Goal: Task Accomplishment & Management: Use online tool/utility

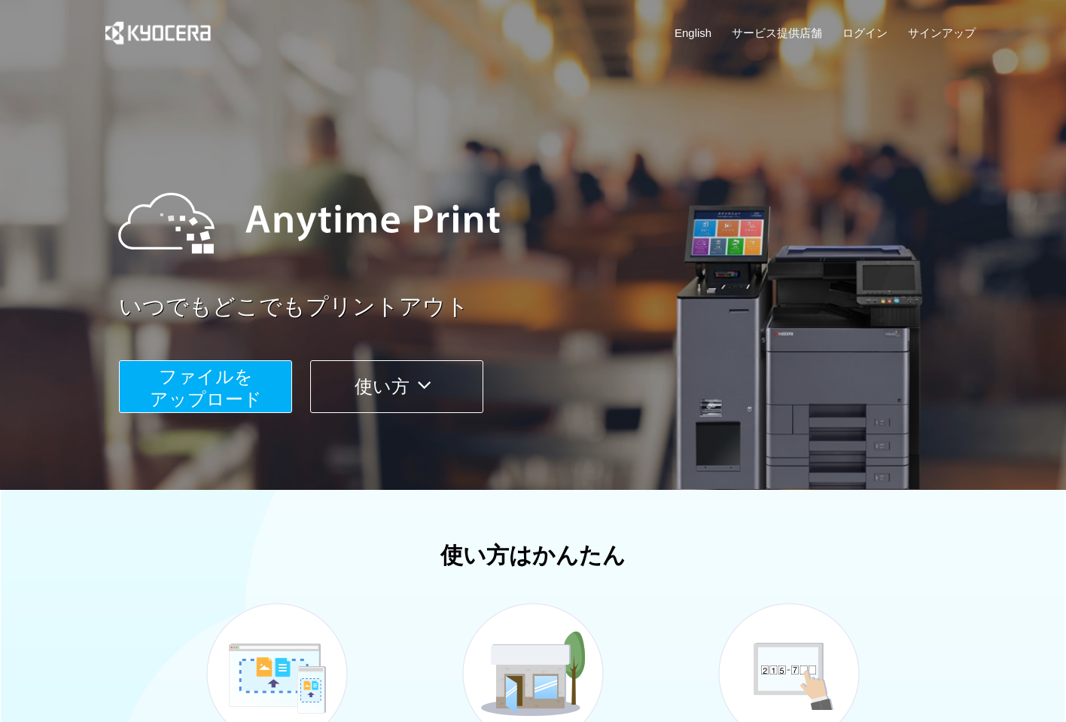
click at [269, 373] on button "ファイルを ​​アップロード" at bounding box center [205, 386] width 173 height 53
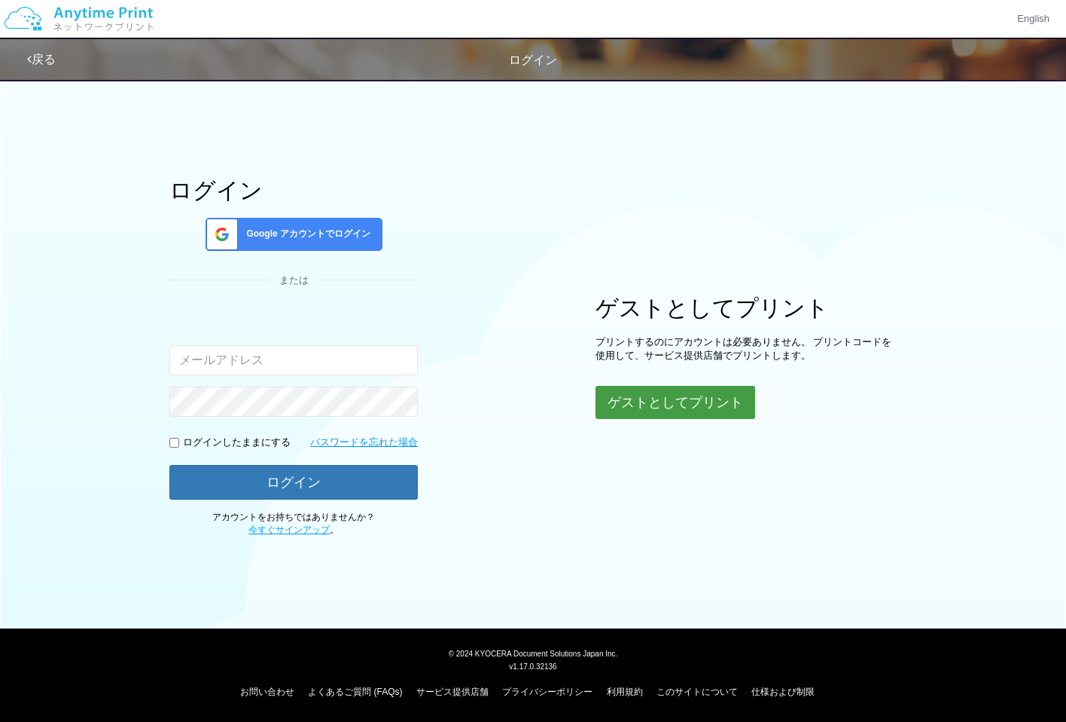
click at [630, 416] on button "ゲストとしてプリント" at bounding box center [676, 402] width 160 height 33
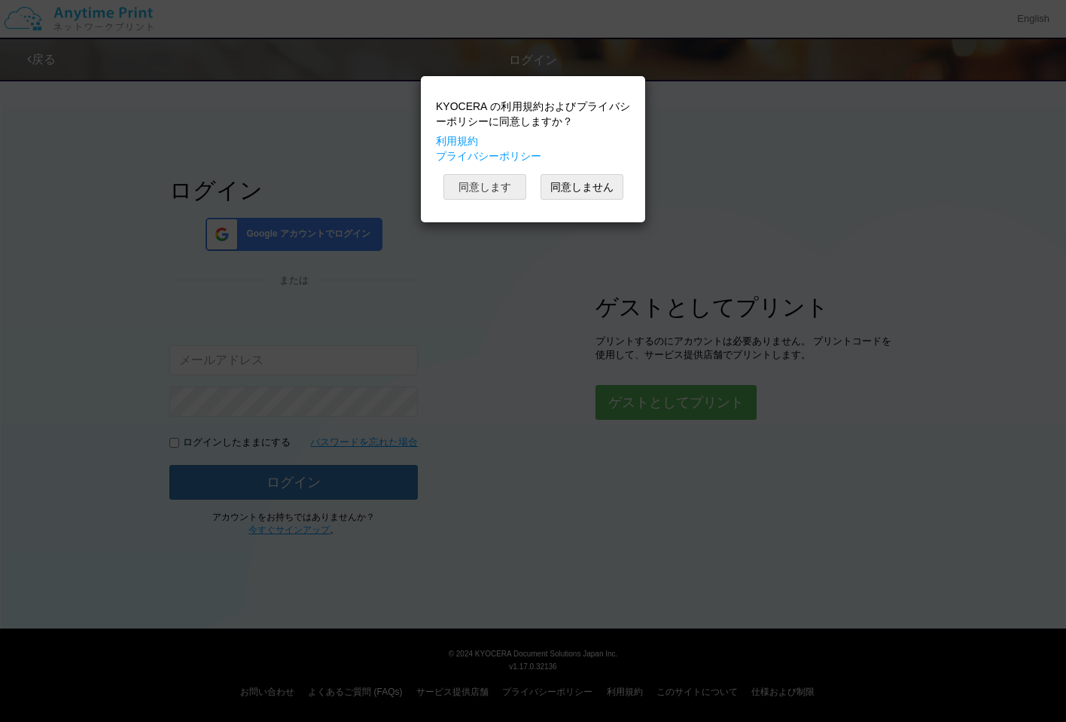
click at [499, 176] on button "同意します" at bounding box center [485, 187] width 83 height 26
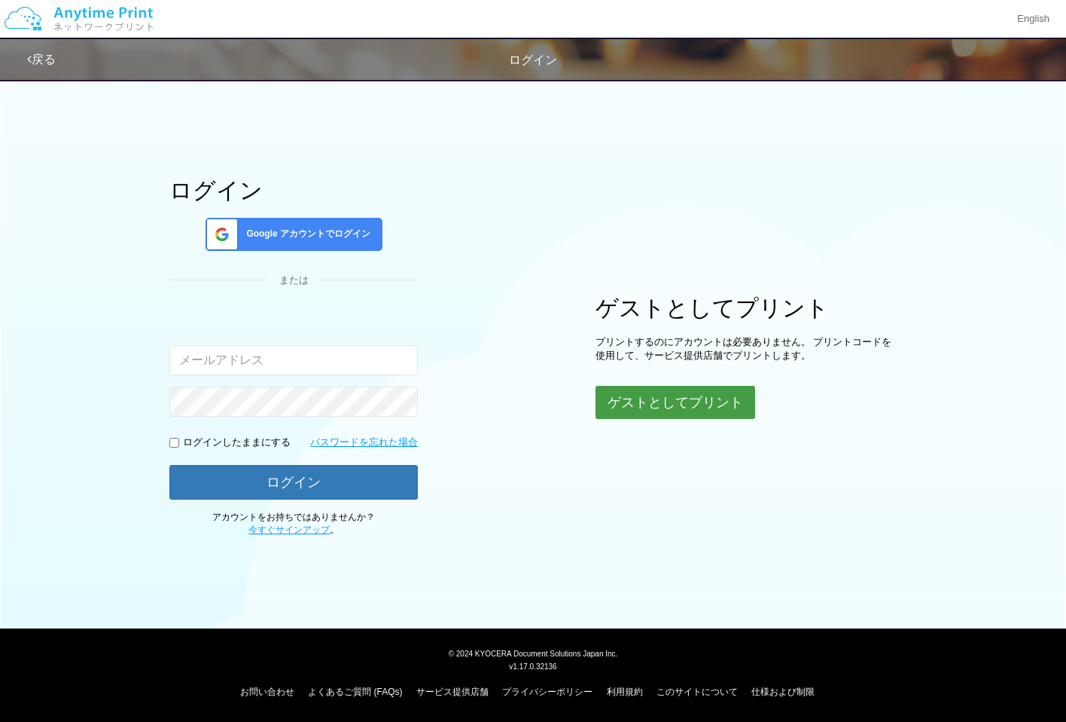
click at [635, 404] on button "ゲストとしてプリント" at bounding box center [676, 402] width 160 height 33
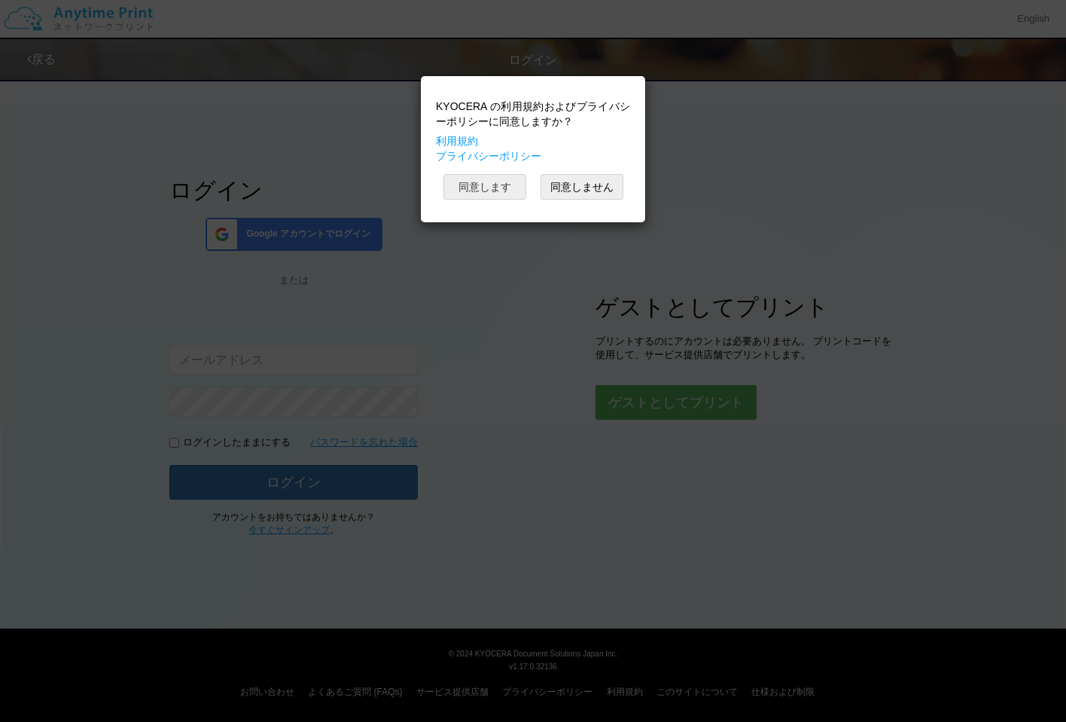
click at [502, 196] on button "同意します" at bounding box center [485, 187] width 83 height 26
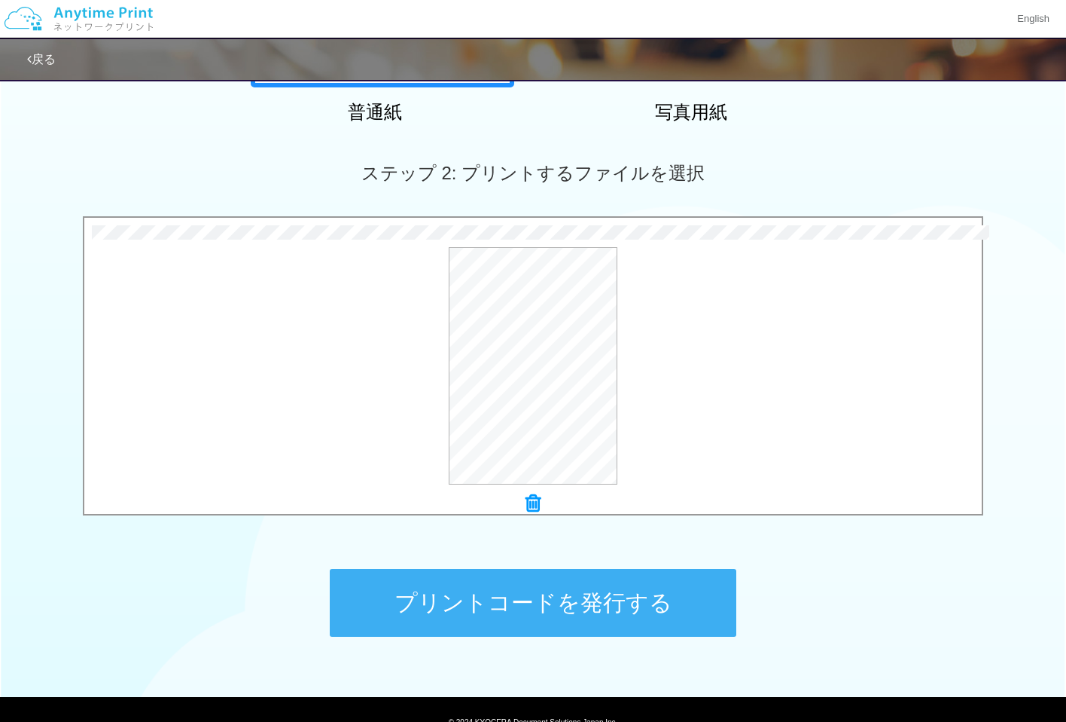
scroll to position [362, 0]
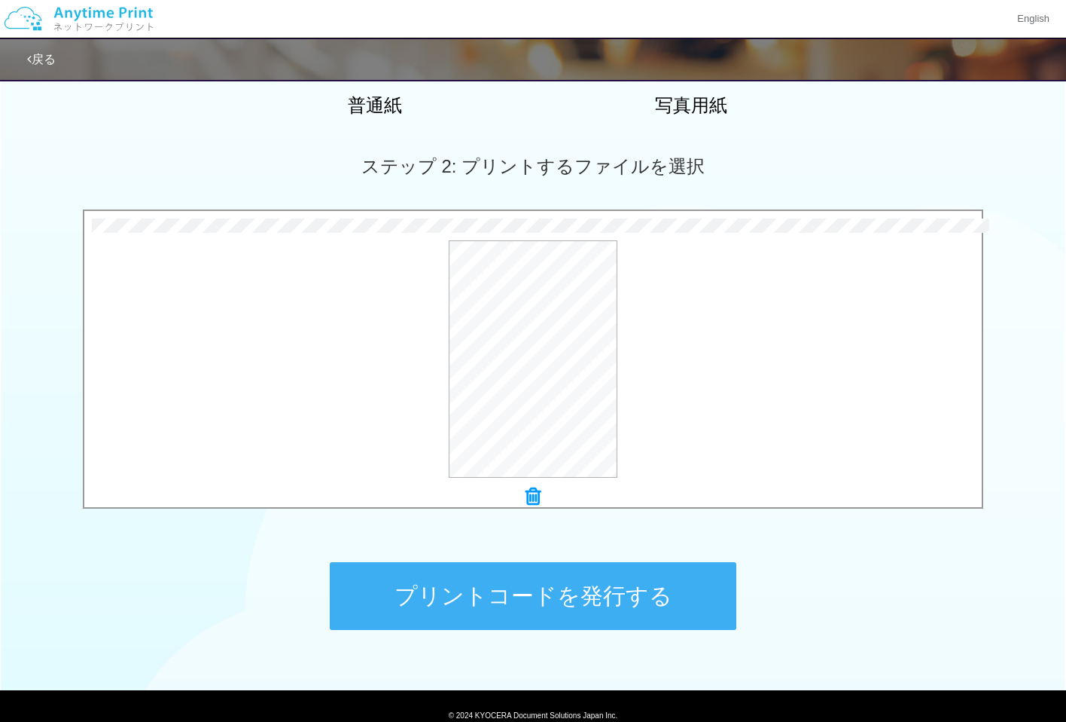
click at [538, 595] on button "プリントコードを発行する" at bounding box center [533, 596] width 407 height 68
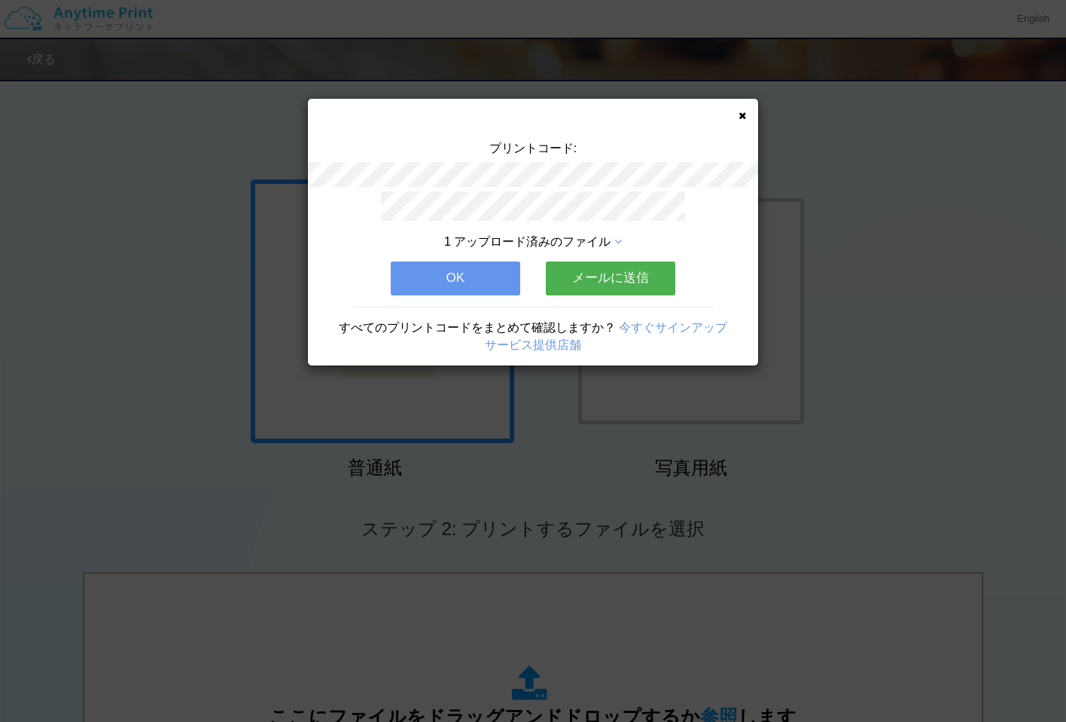
click at [641, 286] on button "メールに送信" at bounding box center [611, 277] width 130 height 33
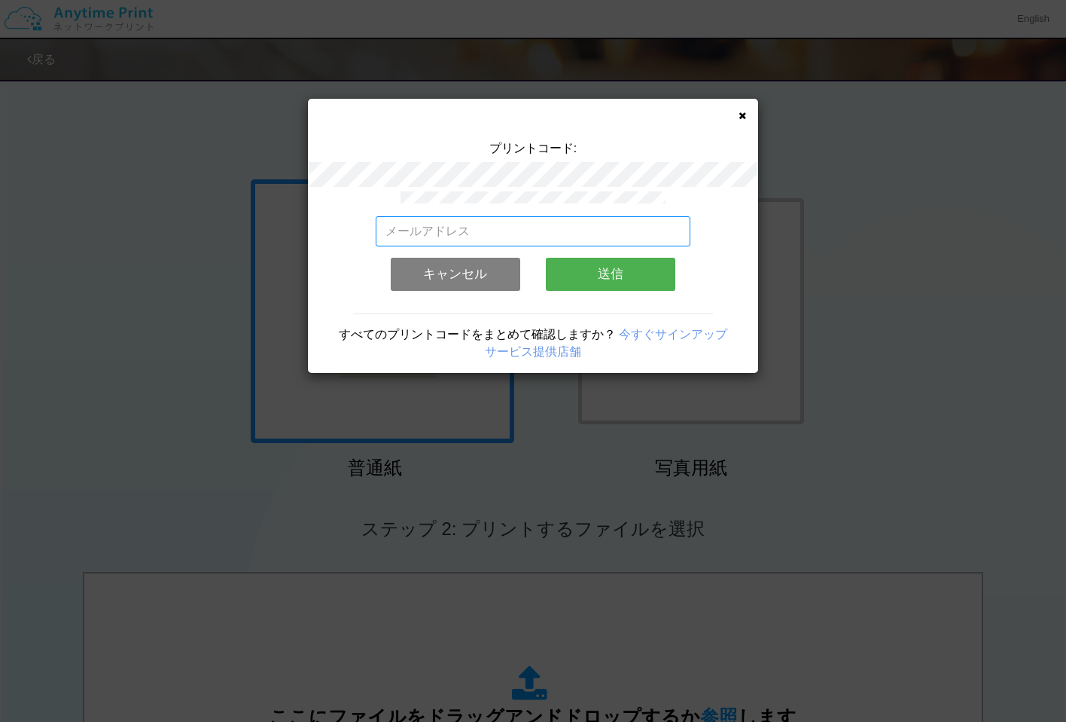
click at [560, 234] on input "email" at bounding box center [534, 231] width 316 height 30
type input "[EMAIL_ADDRESS][DOMAIN_NAME]"
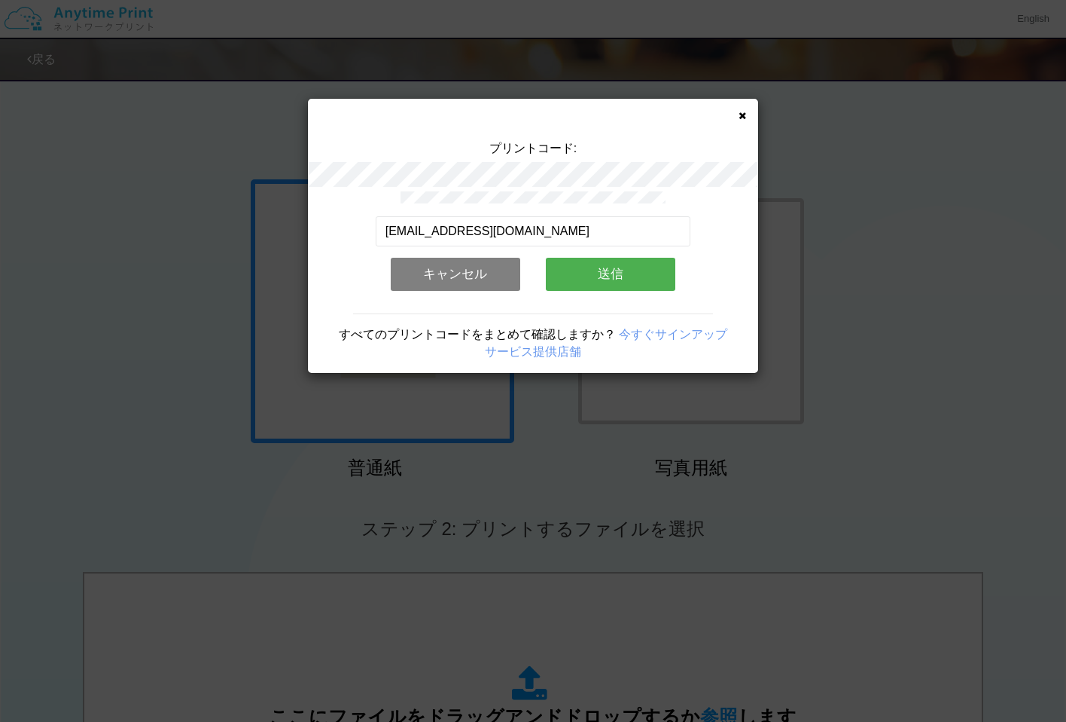
click at [616, 279] on button "送信" at bounding box center [611, 274] width 130 height 33
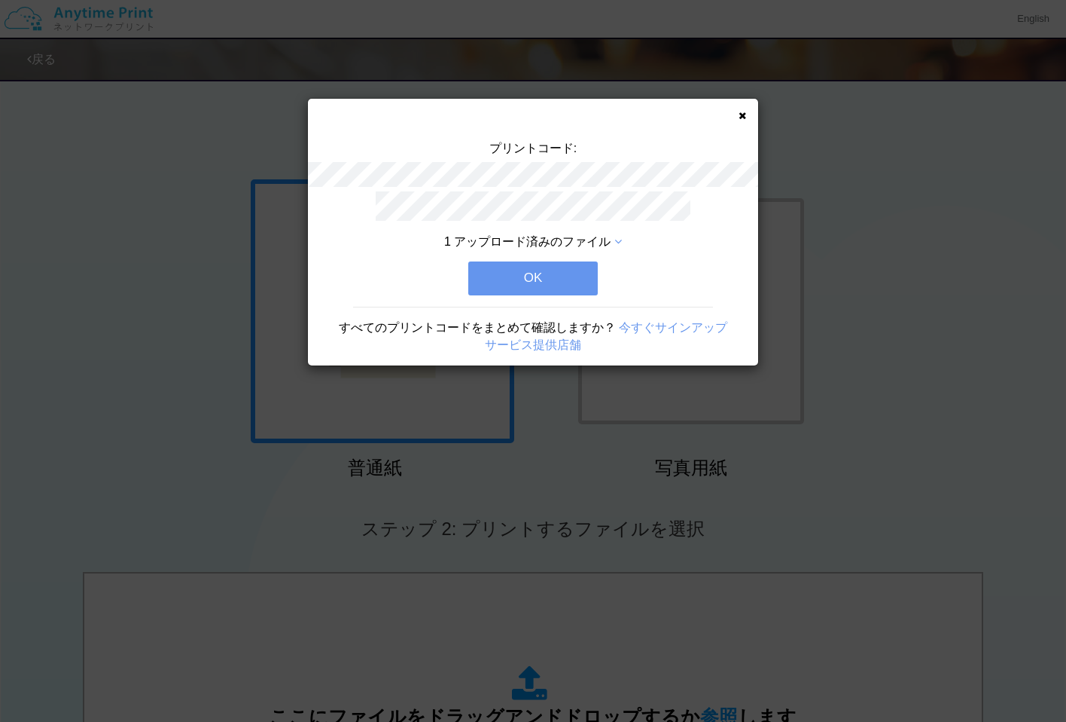
click at [566, 281] on button "OK" at bounding box center [533, 277] width 130 height 33
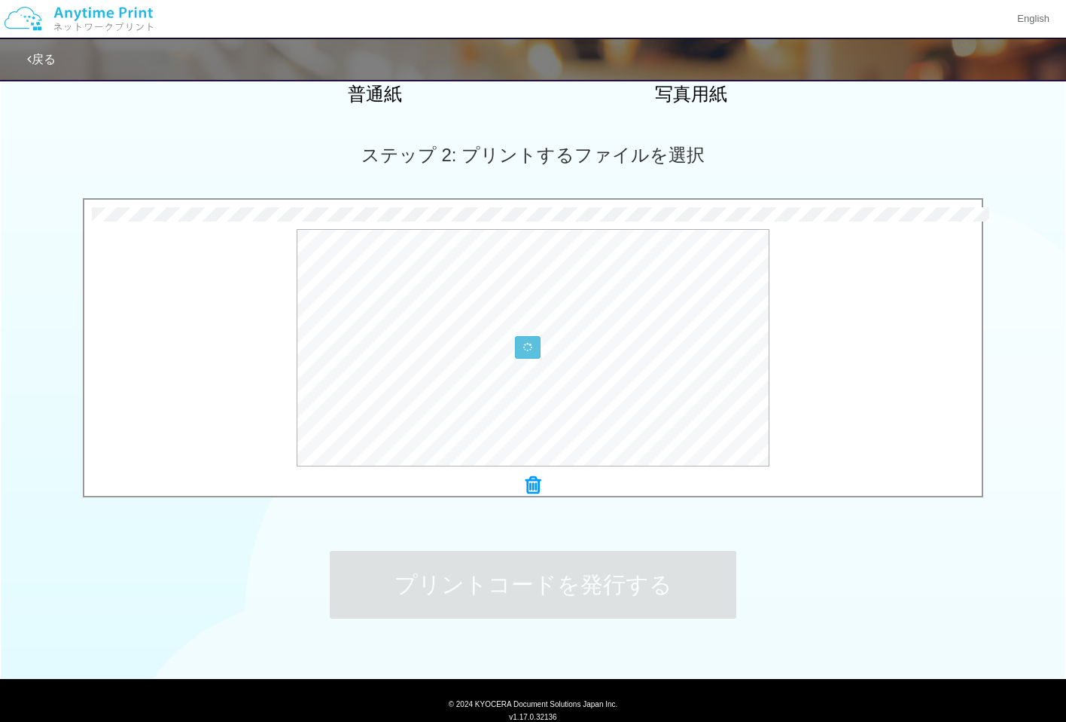
scroll to position [424, 0]
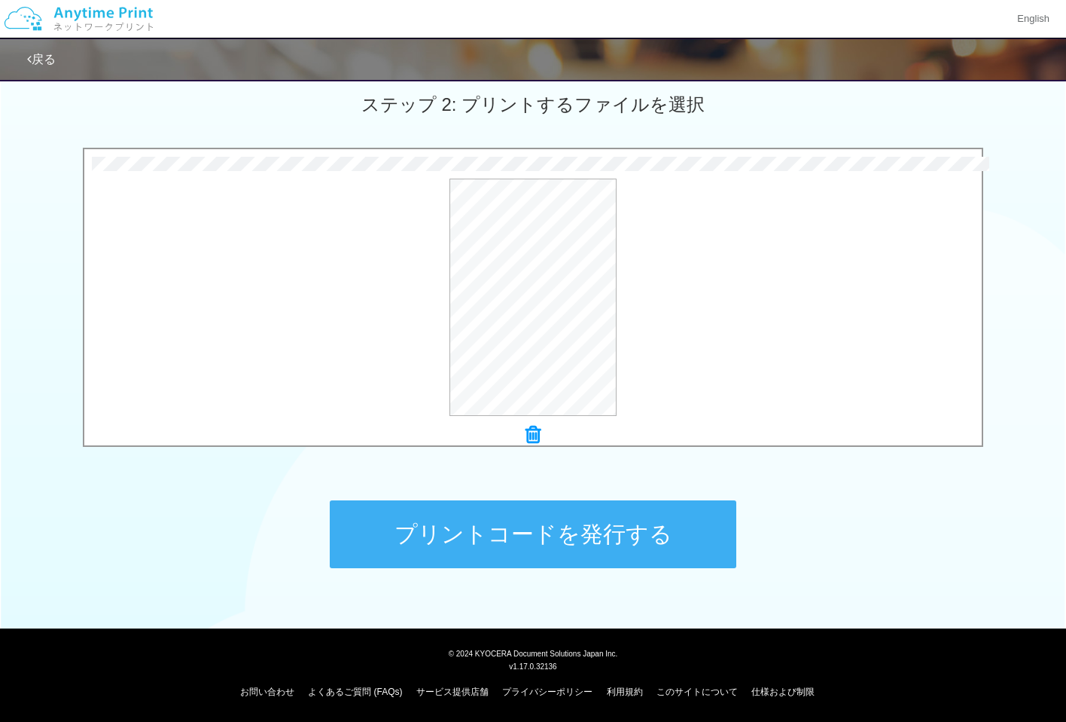
click at [619, 536] on button "プリントコードを発行する" at bounding box center [533, 534] width 407 height 68
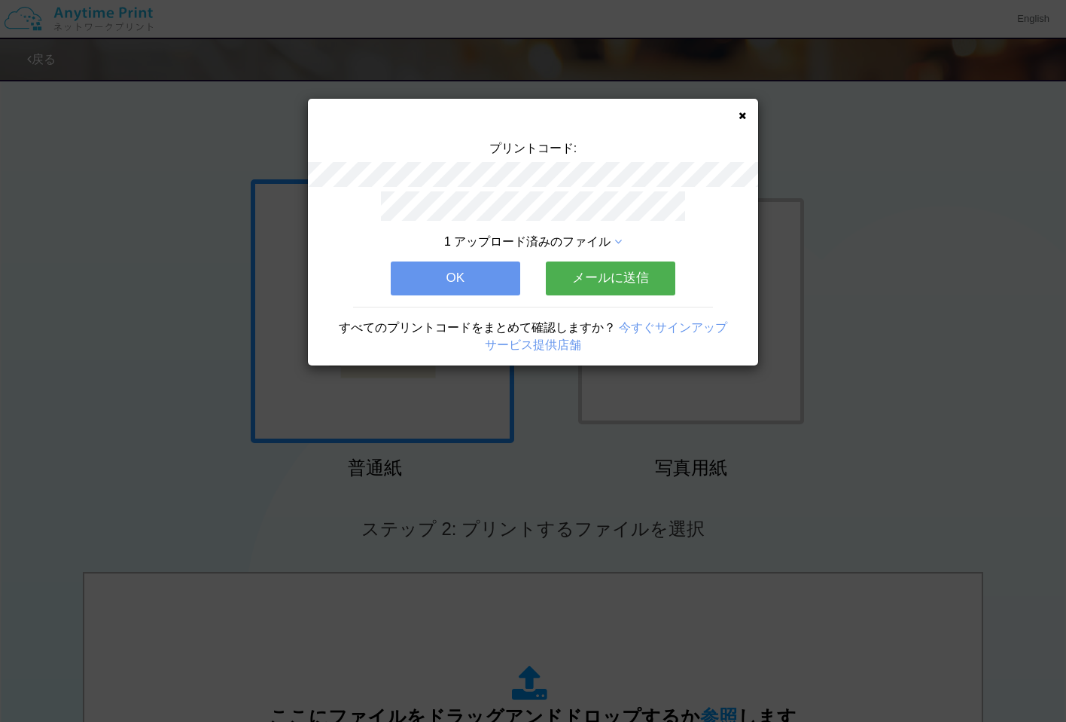
click at [599, 272] on button "メールに送信" at bounding box center [611, 277] width 130 height 33
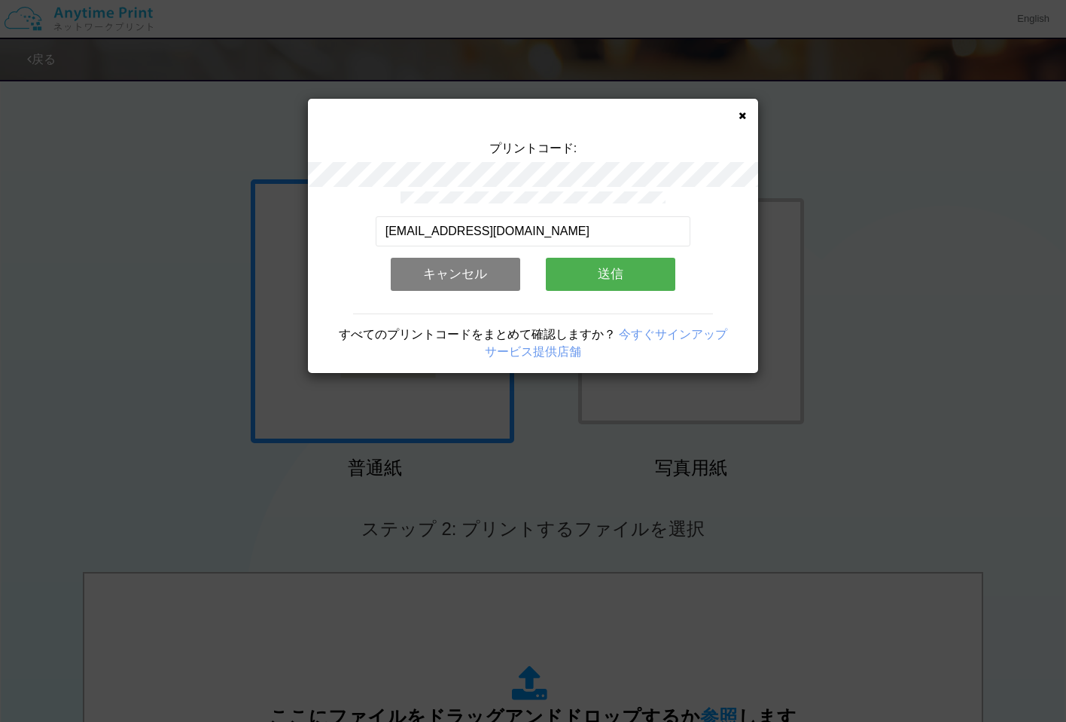
click at [606, 279] on button "送信" at bounding box center [611, 274] width 130 height 33
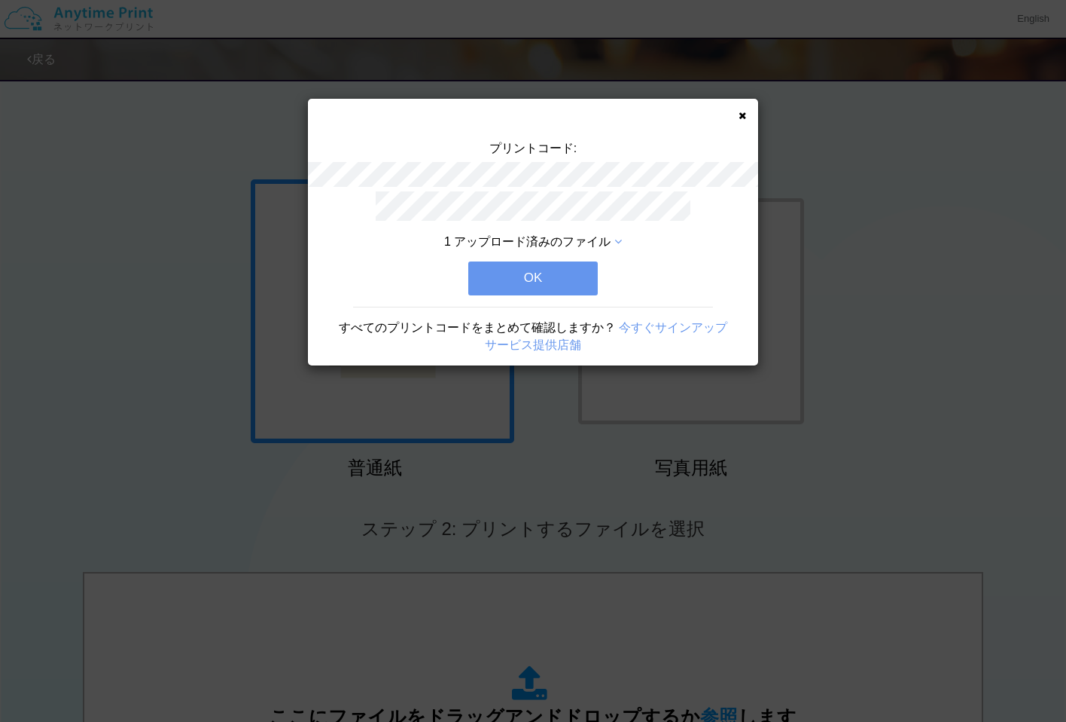
click at [574, 279] on button "OK" at bounding box center [533, 277] width 130 height 33
